Goal: Entertainment & Leisure: Consume media (video, audio)

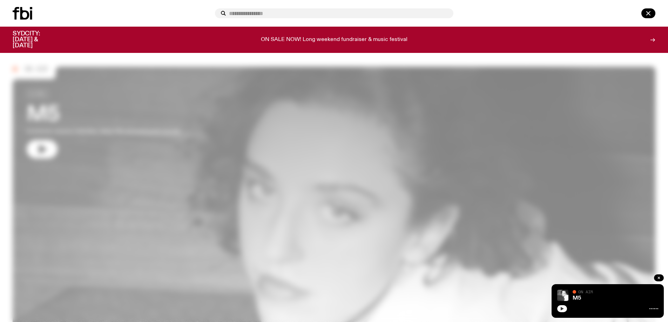
click at [563, 309] on icon "button" at bounding box center [562, 309] width 3 height 4
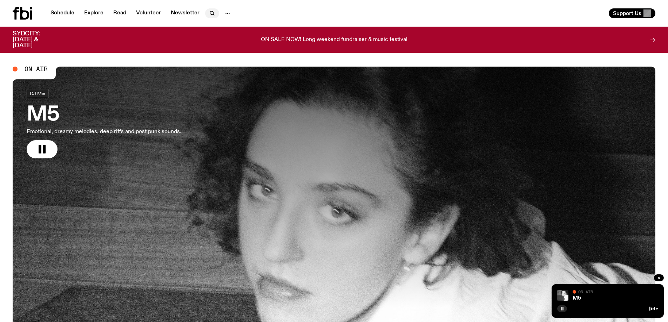
click at [214, 10] on icon "button" at bounding box center [212, 13] width 8 height 8
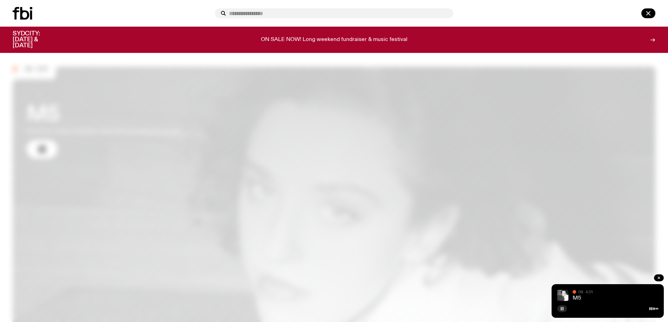
click at [574, 300] on link "M5" at bounding box center [577, 299] width 8 height 6
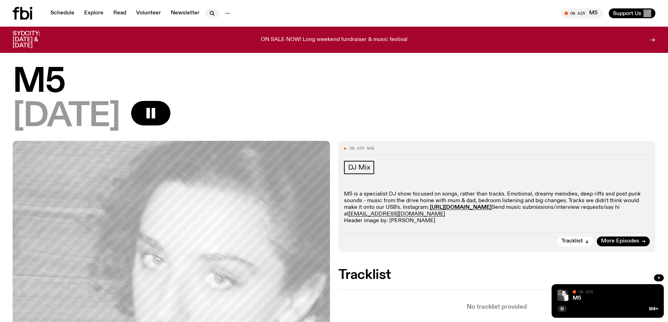
click at [210, 14] on icon "button" at bounding box center [211, 12] width 3 height 3
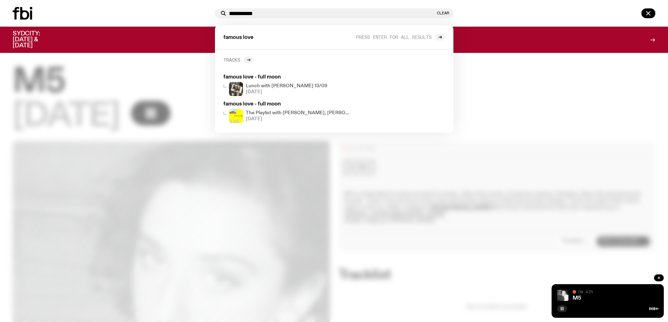
type input "**********"
click at [246, 59] on div at bounding box center [249, 59] width 10 height 7
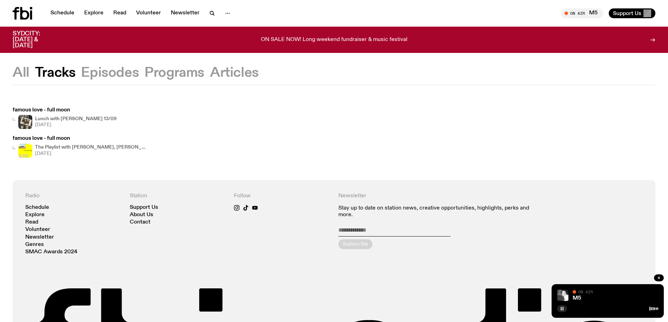
click at [22, 15] on icon at bounding box center [24, 13] width 9 height 13
